Goal: Information Seeking & Learning: Compare options

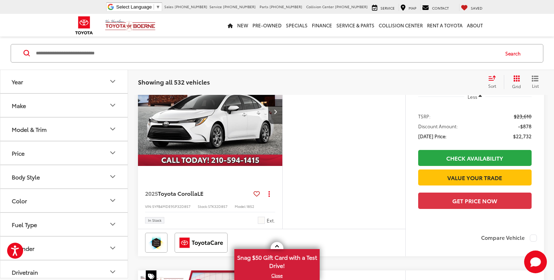
click at [114, 128] on icon "Model & Trim" at bounding box center [113, 129] width 9 height 9
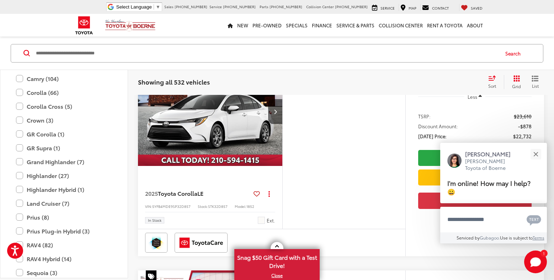
scroll to position [119, 0]
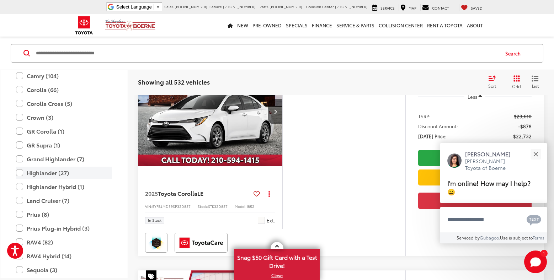
click at [21, 172] on label "Highlander (27)" at bounding box center [64, 173] width 96 height 12
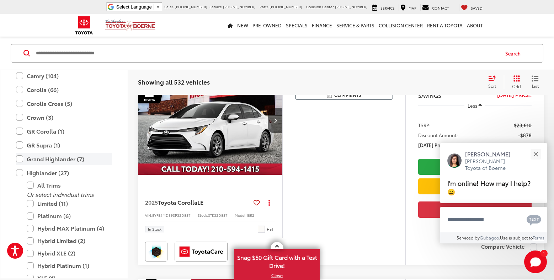
scroll to position [65, 0]
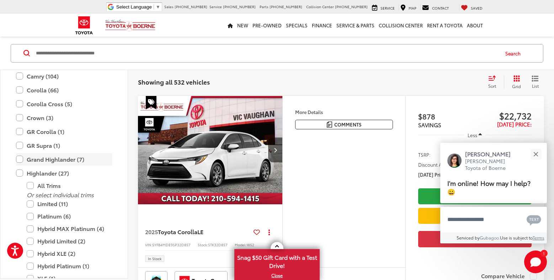
click at [22, 159] on label "Grand Highlander (7)" at bounding box center [64, 159] width 96 height 12
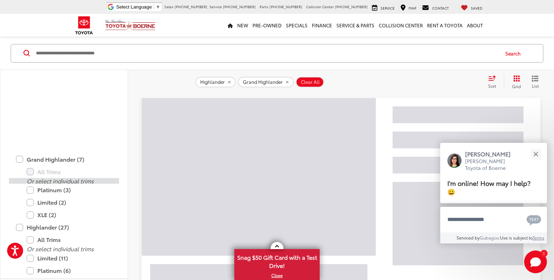
scroll to position [250, 0]
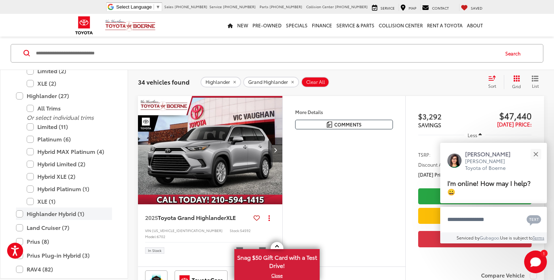
click at [19, 208] on label "Highlander Hybrid (1)" at bounding box center [64, 214] width 96 height 12
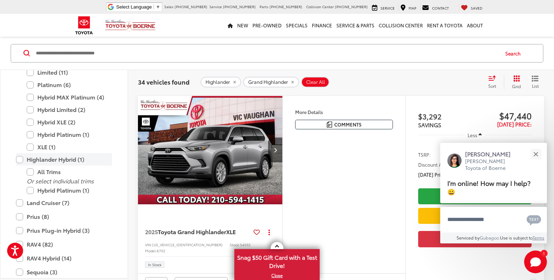
scroll to position [218, 0]
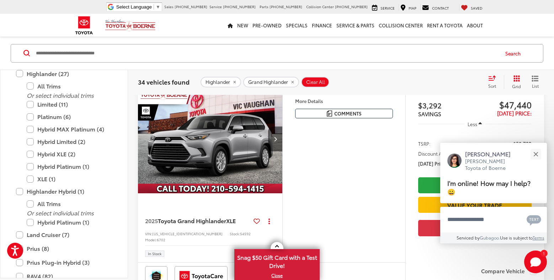
scroll to position [65, 0]
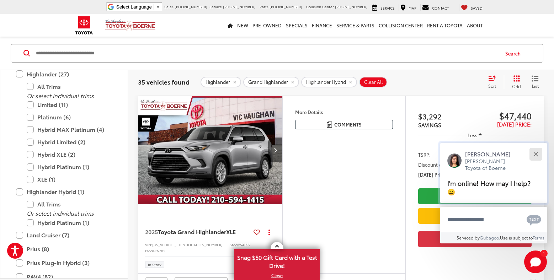
click at [536, 162] on button "Close" at bounding box center [535, 154] width 15 height 15
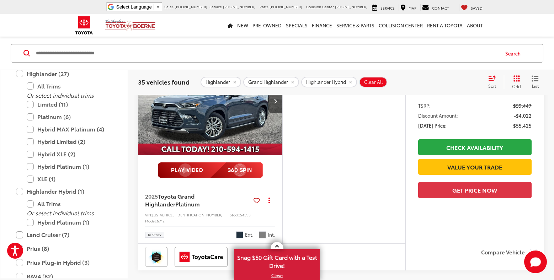
scroll to position [809, 0]
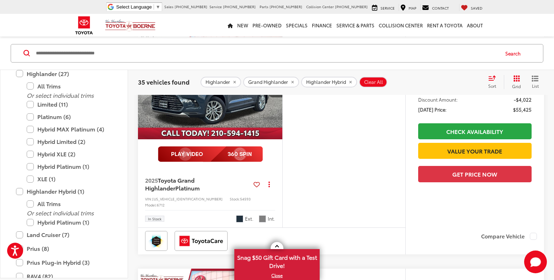
click at [225, 140] on img "2025 Toyota Grand Highlander Platinum 0" at bounding box center [211, 85] width 146 height 109
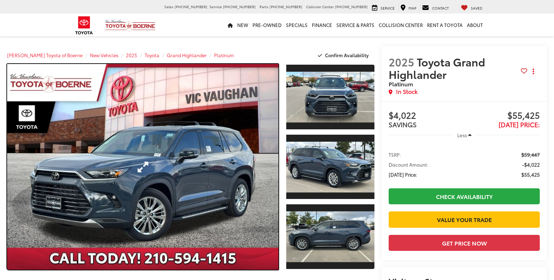
click at [217, 154] on link "Expand Photo 0" at bounding box center [142, 167] width 271 height 206
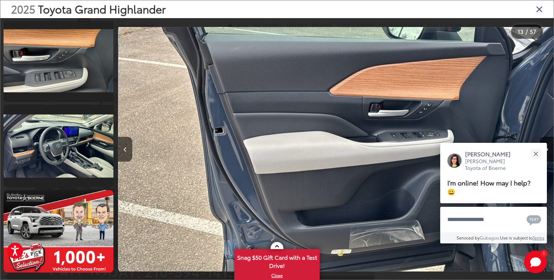
scroll to position [1203, 0]
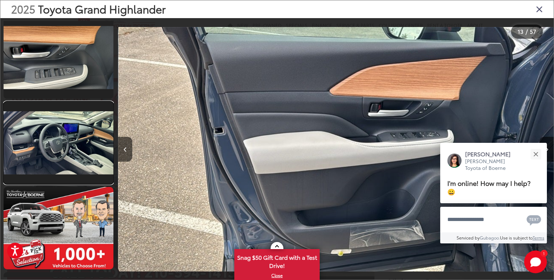
click at [70, 158] on link at bounding box center [59, 143] width 110 height 83
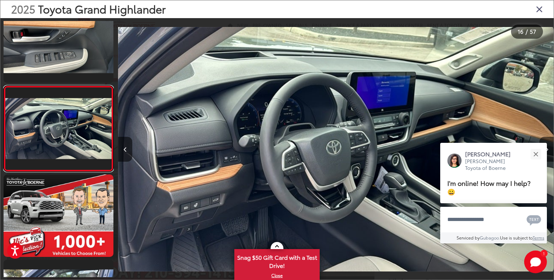
scroll to position [0, 0]
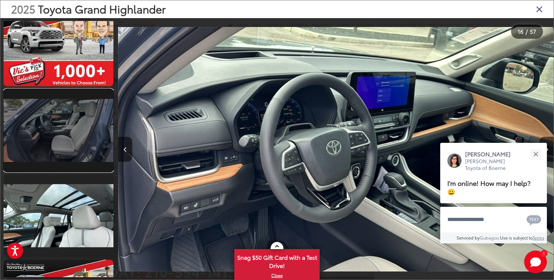
click at [80, 138] on link at bounding box center [59, 130] width 110 height 83
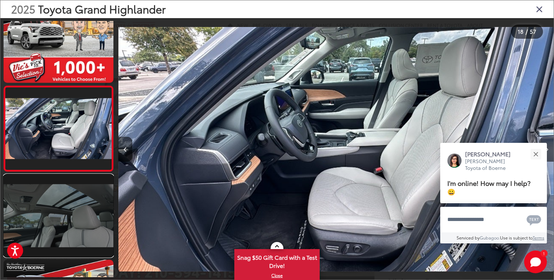
click at [76, 210] on link at bounding box center [59, 216] width 110 height 83
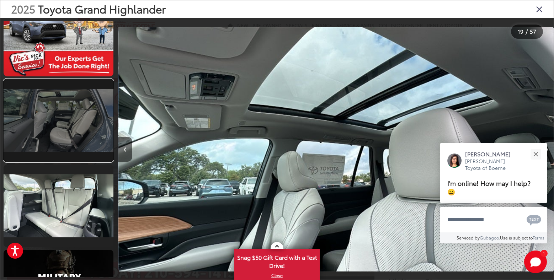
click at [70, 127] on link at bounding box center [59, 120] width 110 height 83
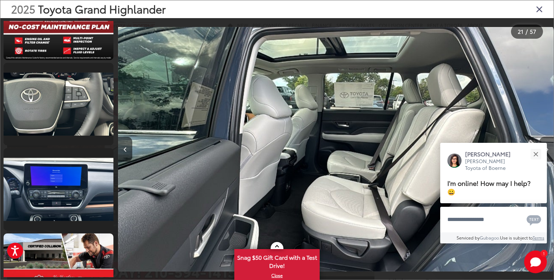
click at [538, 10] on icon "Close gallery" at bounding box center [539, 8] width 7 height 9
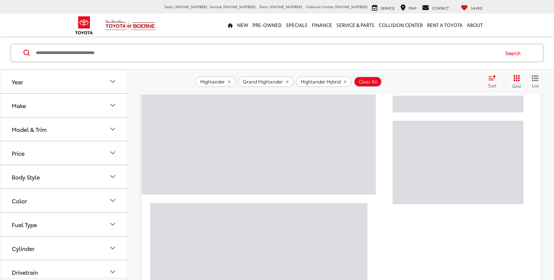
scroll to position [65, 0]
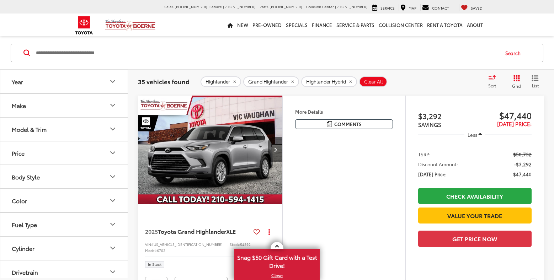
click at [110, 132] on icon "Model & Trim" at bounding box center [113, 129] width 9 height 9
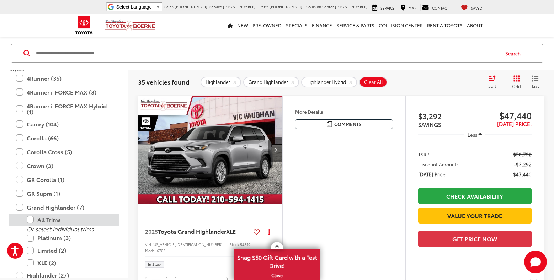
scroll to position [122, 0]
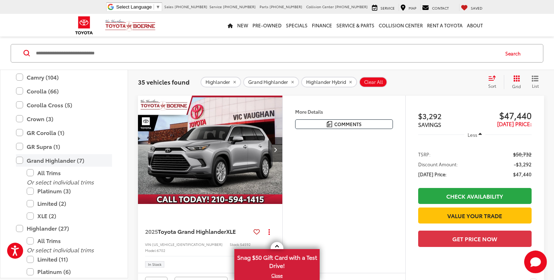
click at [21, 161] on label "Grand Highlander (7)" at bounding box center [64, 160] width 96 height 12
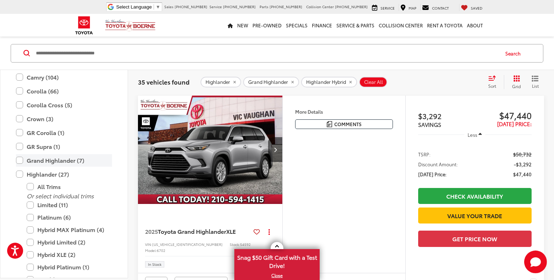
scroll to position [65, 0]
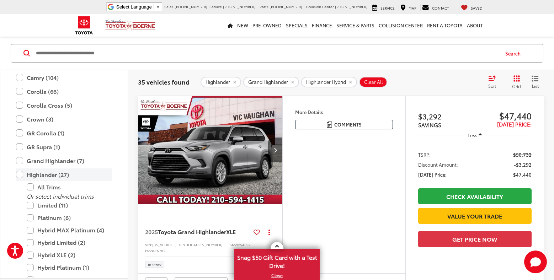
click at [18, 175] on label "Highlander (27)" at bounding box center [64, 175] width 96 height 12
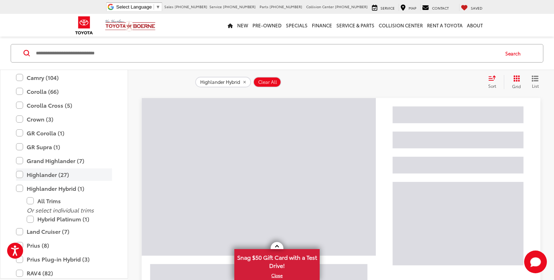
scroll to position [91, 0]
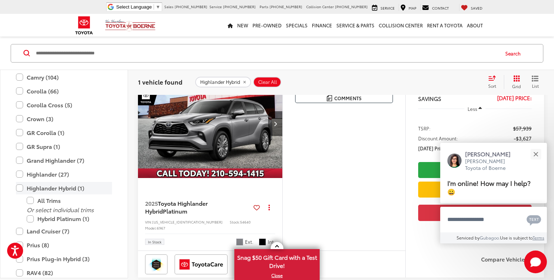
click at [19, 188] on label "Highlander Hybrid (1)" at bounding box center [64, 188] width 96 height 12
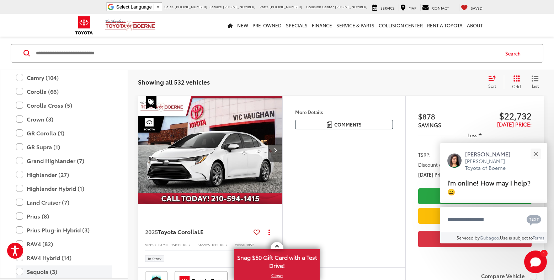
click at [20, 271] on label "Sequoia (3)" at bounding box center [64, 272] width 96 height 12
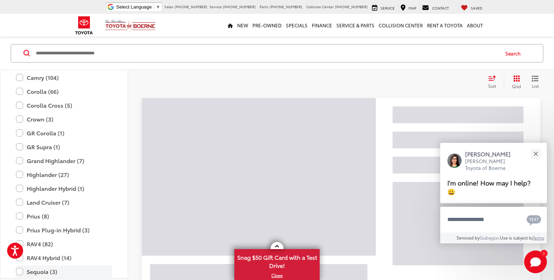
scroll to position [0, 0]
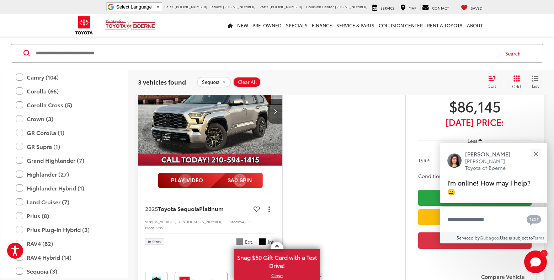
scroll to position [95, 0]
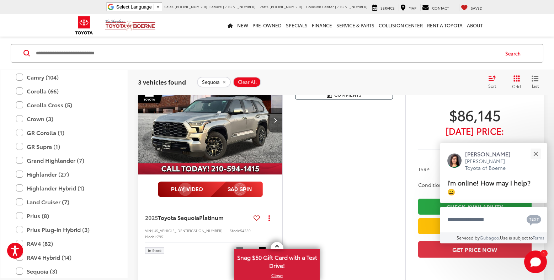
click at [216, 125] on img "2025 Toyota Sequoia Platinum 0" at bounding box center [211, 120] width 146 height 109
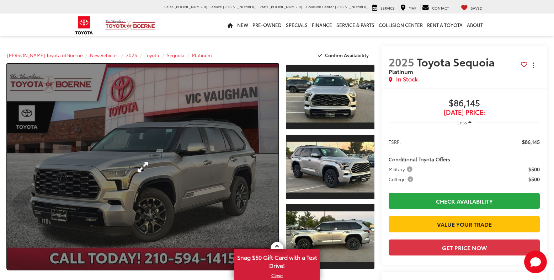
click at [162, 160] on link "Expand Photo 0" at bounding box center [142, 167] width 271 height 206
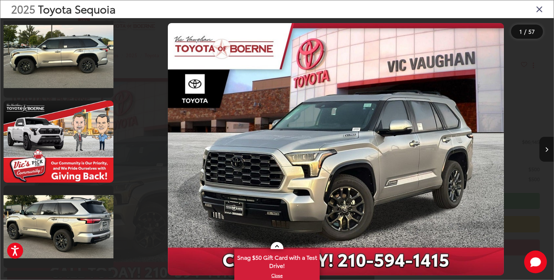
scroll to position [266, 0]
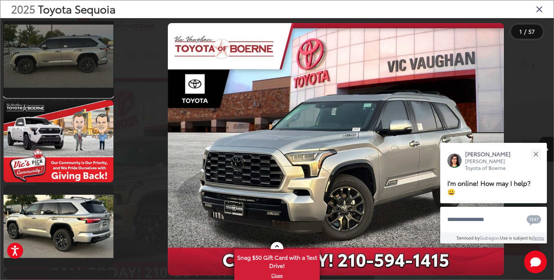
click at [73, 43] on link at bounding box center [59, 56] width 110 height 83
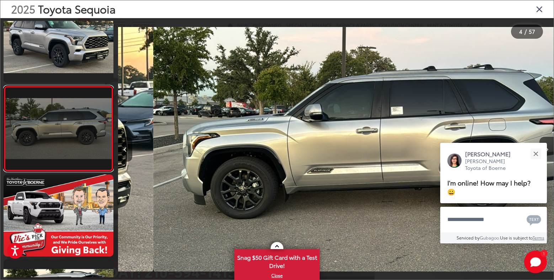
scroll to position [0, 1307]
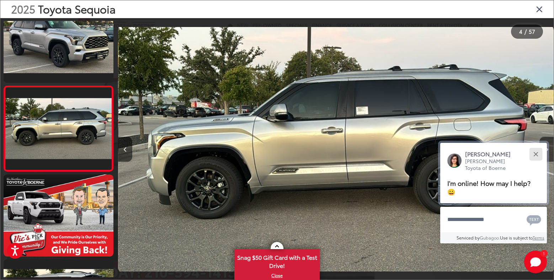
click at [537, 157] on div "Close" at bounding box center [536, 154] width 5 height 5
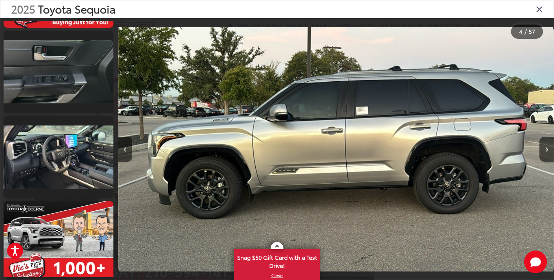
scroll to position [1191, 0]
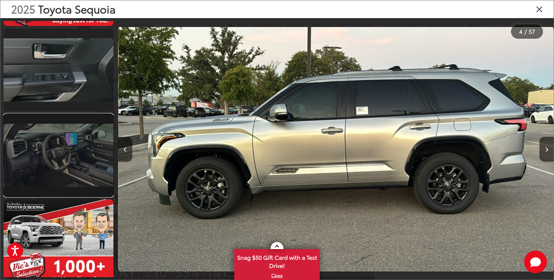
click at [72, 167] on link at bounding box center [59, 155] width 110 height 83
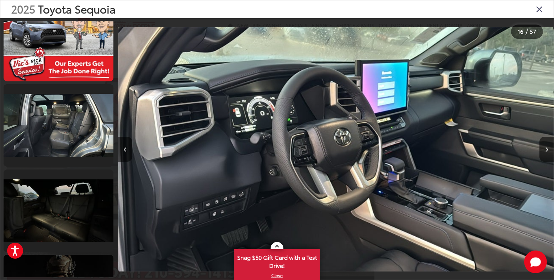
scroll to position [1651, 0]
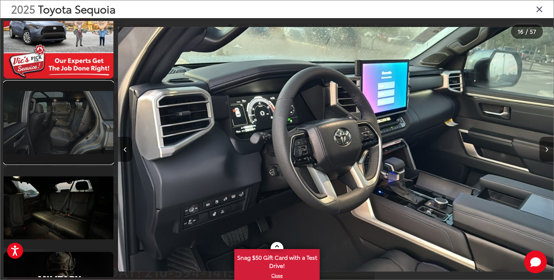
click at [79, 121] on link at bounding box center [59, 122] width 110 height 83
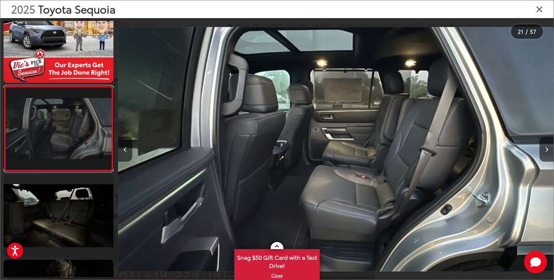
scroll to position [1730, 0]
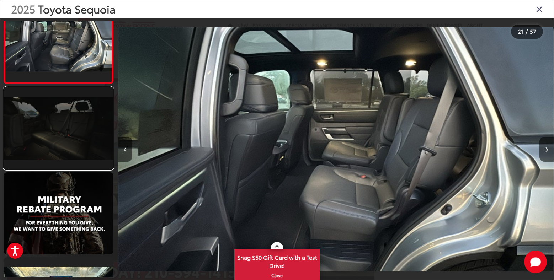
click at [78, 136] on link at bounding box center [59, 128] width 110 height 83
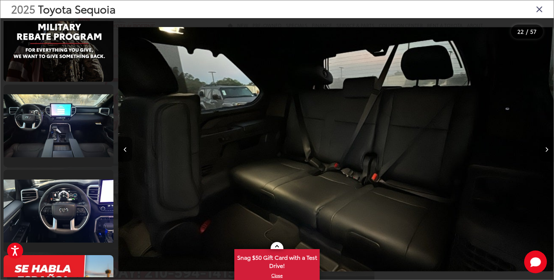
scroll to position [1914, 0]
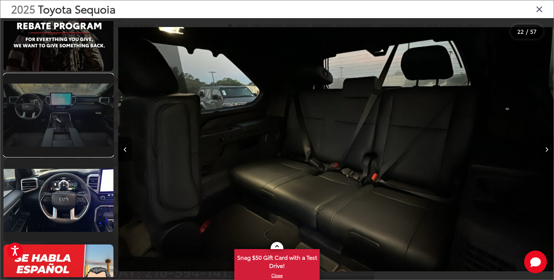
click at [79, 121] on link at bounding box center [59, 115] width 110 height 83
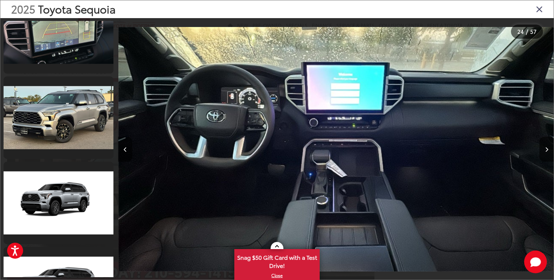
scroll to position [2851, 0]
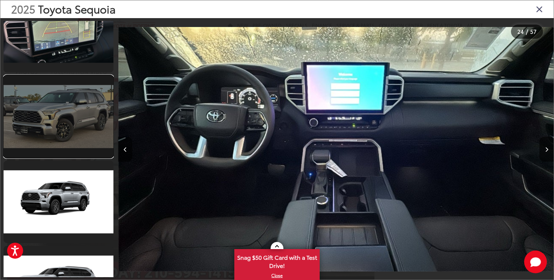
click at [70, 131] on link at bounding box center [59, 116] width 110 height 83
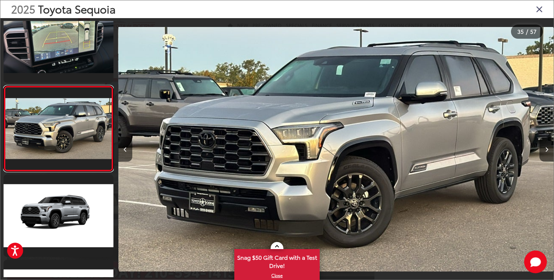
scroll to position [0, 0]
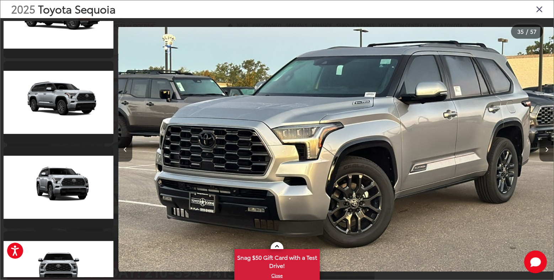
click at [540, 12] on icon "Close gallery" at bounding box center [539, 8] width 7 height 9
